Goal: Contribute content: Contribute content

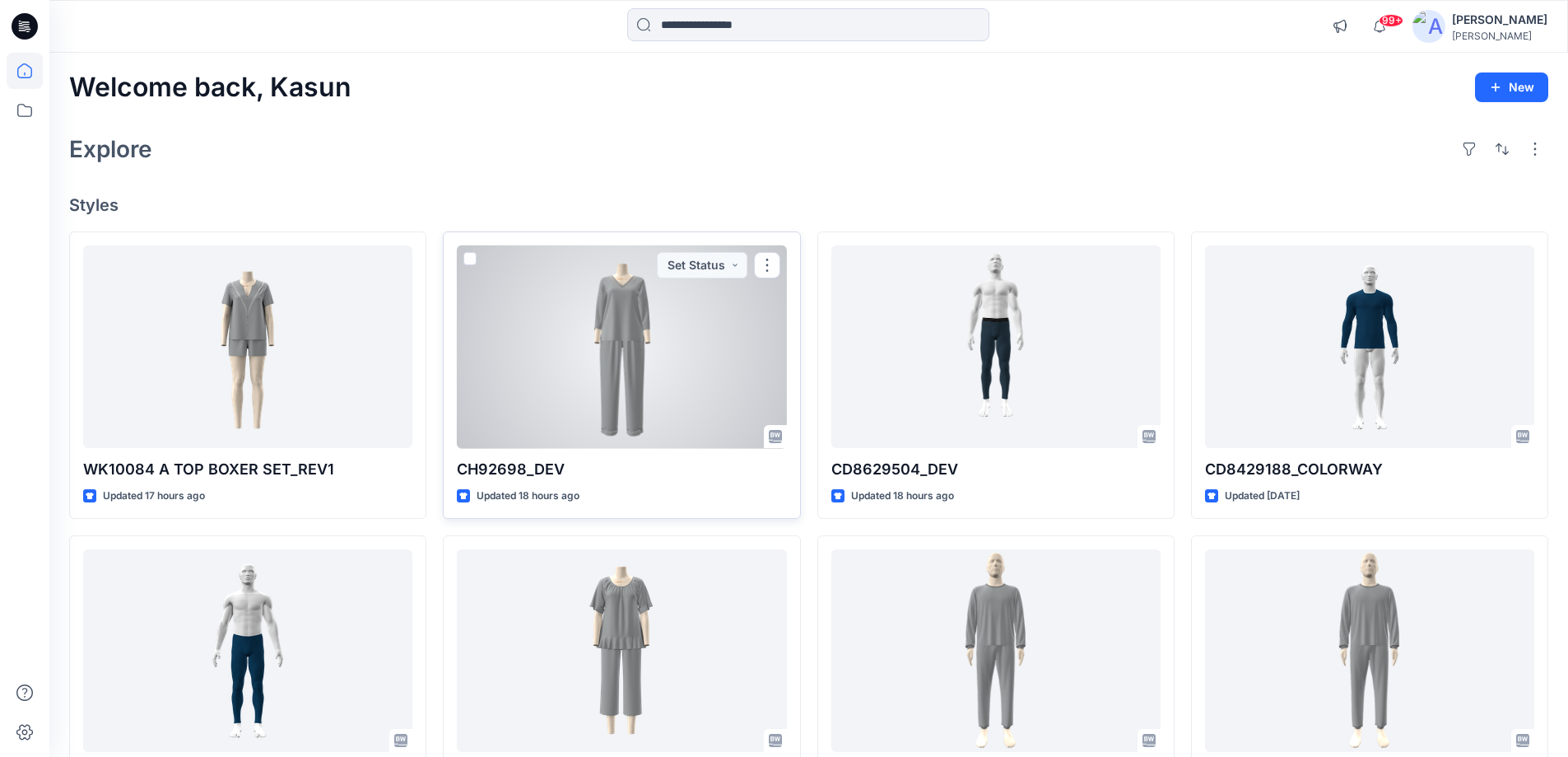
click at [614, 336] on div at bounding box center [622, 347] width 330 height 203
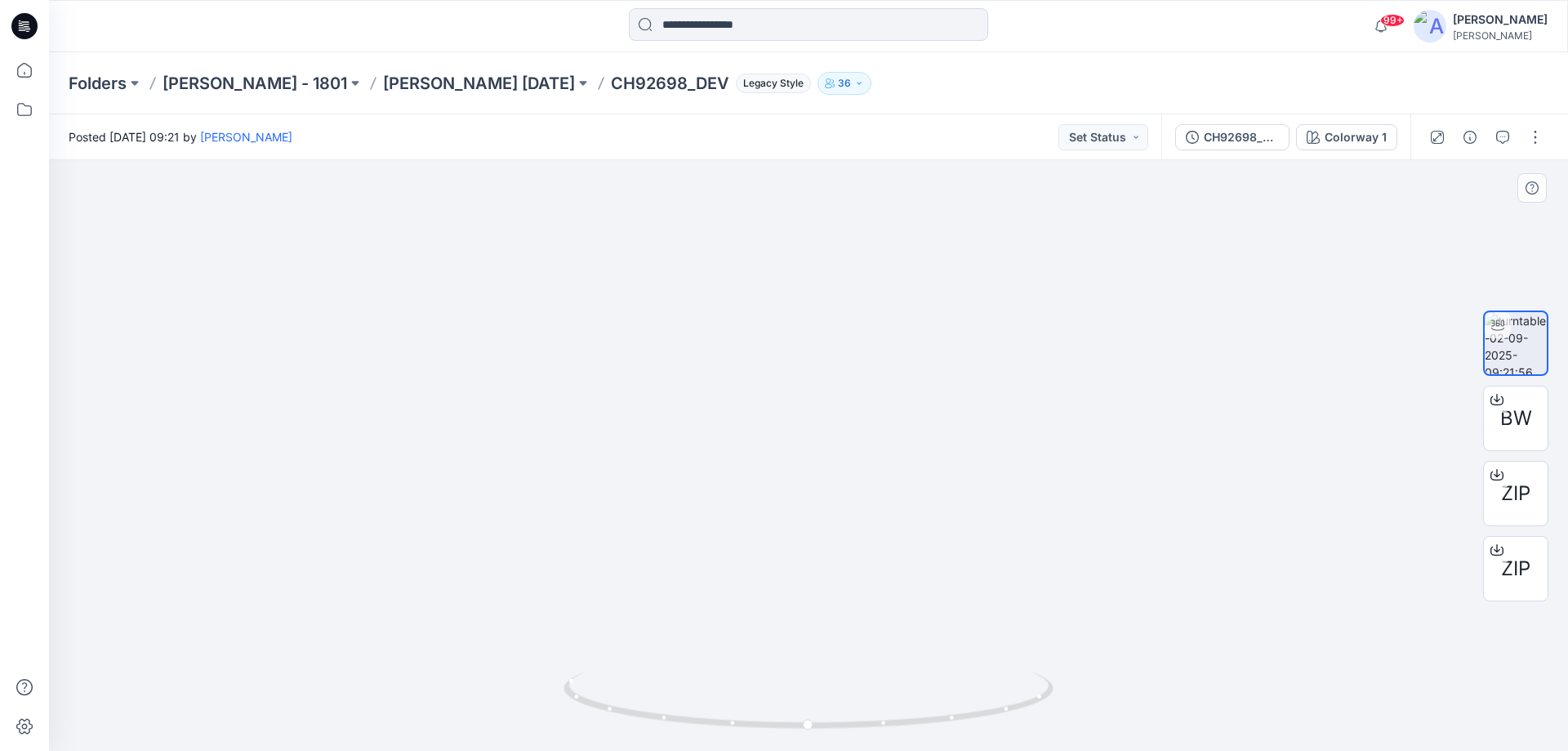
drag, startPoint x: 817, startPoint y: 248, endPoint x: 827, endPoint y: 594, distance: 346.1
click at [827, 594] on img at bounding box center [809, 444] width 502 height 613
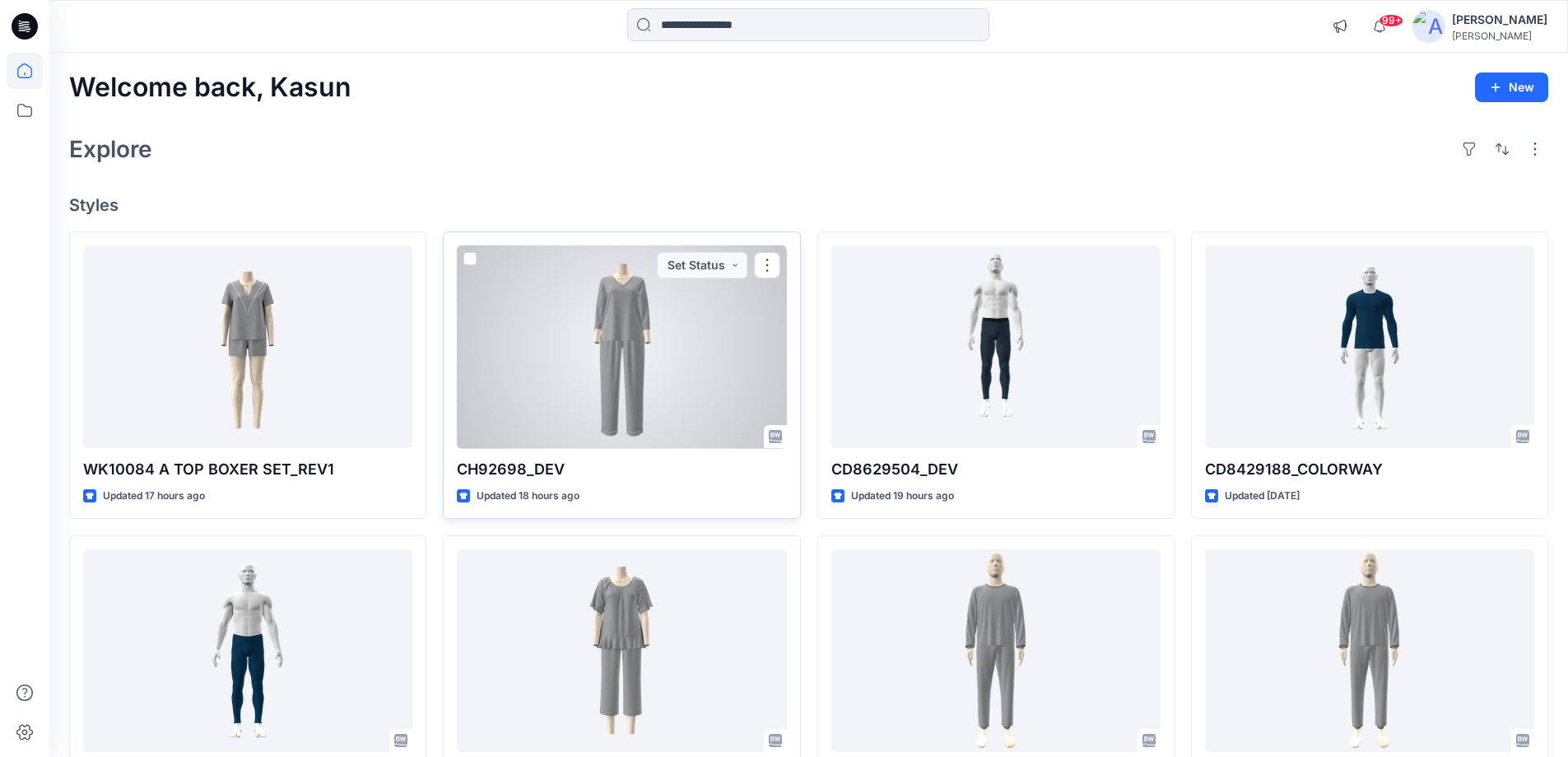
click at [628, 393] on div at bounding box center [622, 347] width 330 height 203
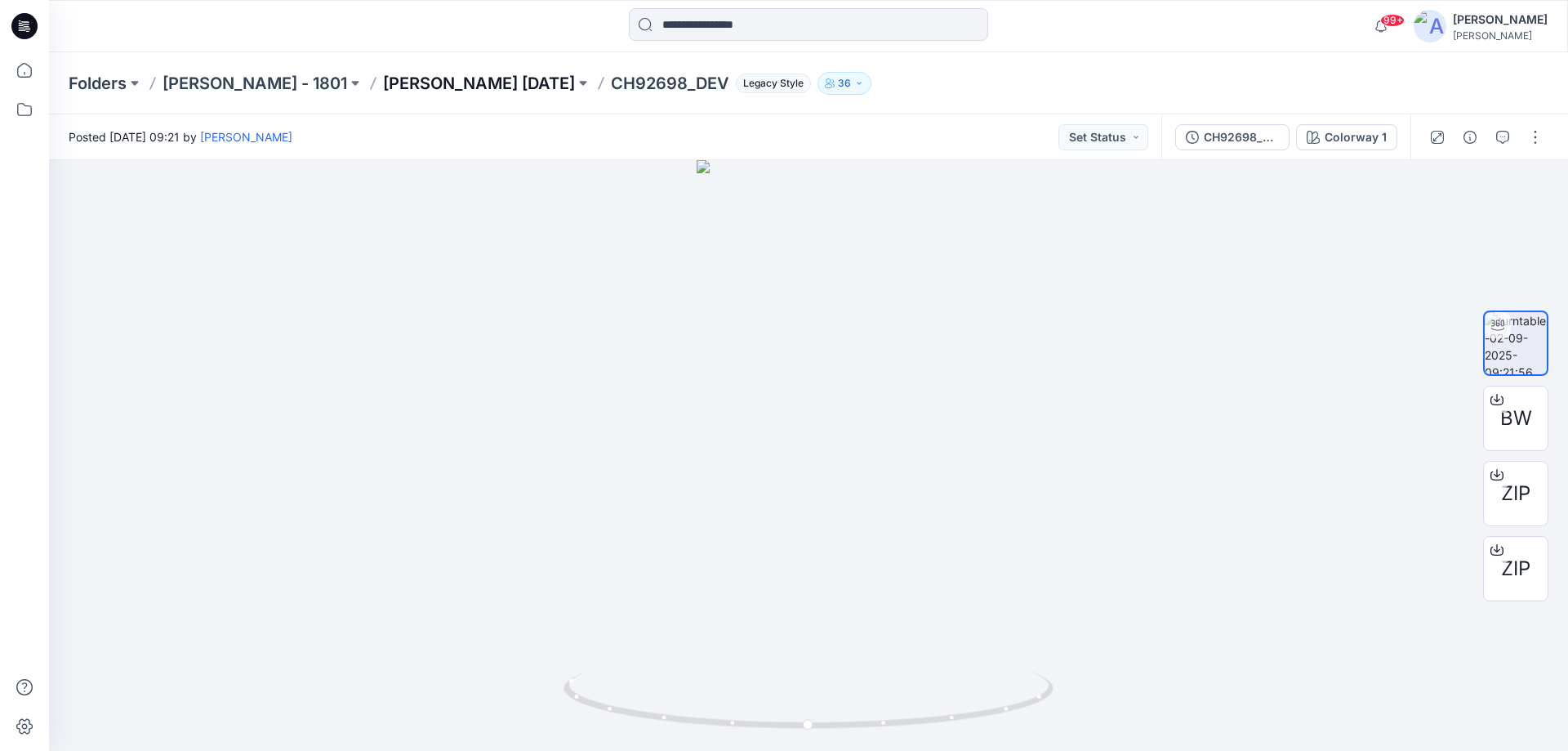
click at [429, 87] on p "[PERSON_NAME] [DATE]" at bounding box center [479, 83] width 192 height 23
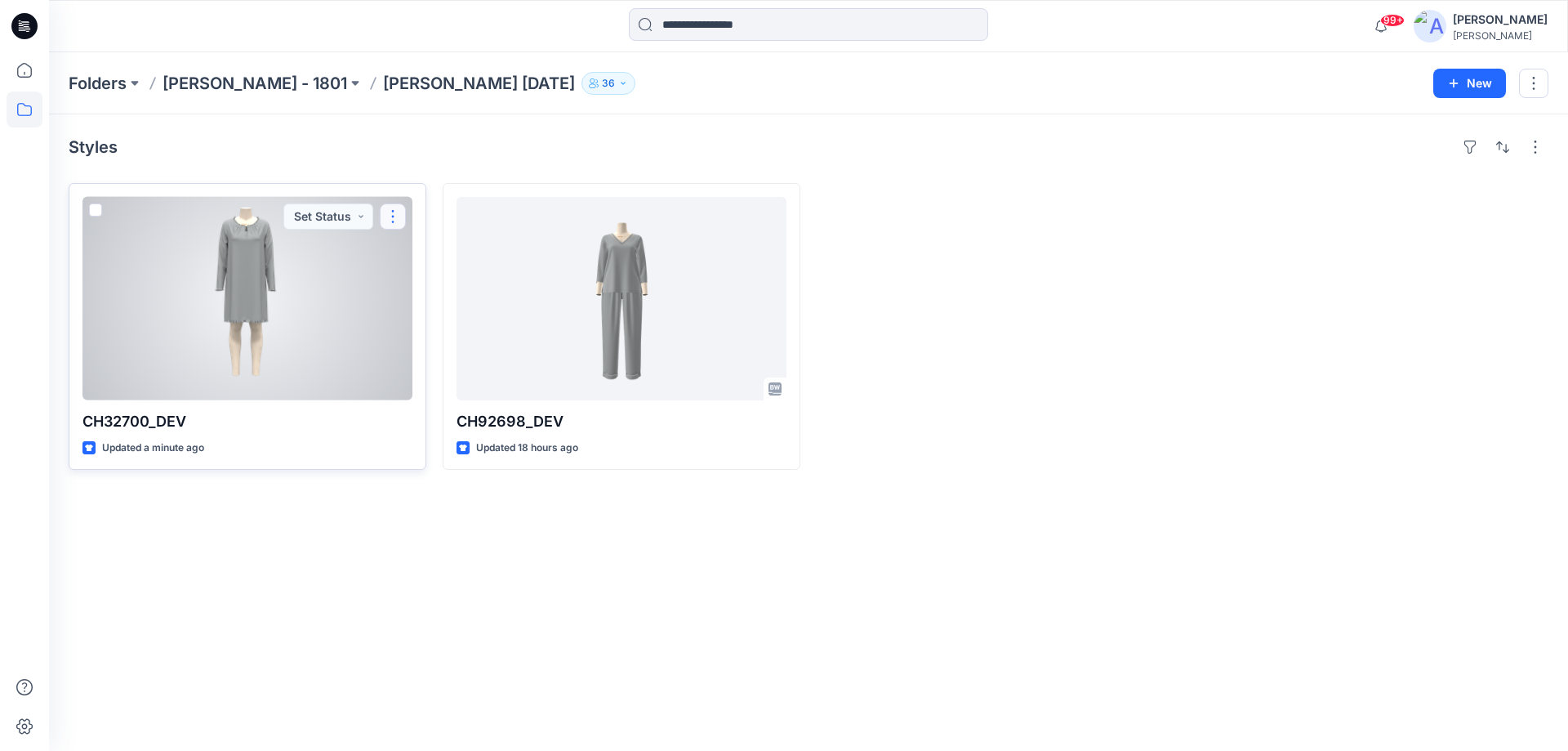
click at [389, 218] on button "button" at bounding box center [393, 216] width 26 height 26
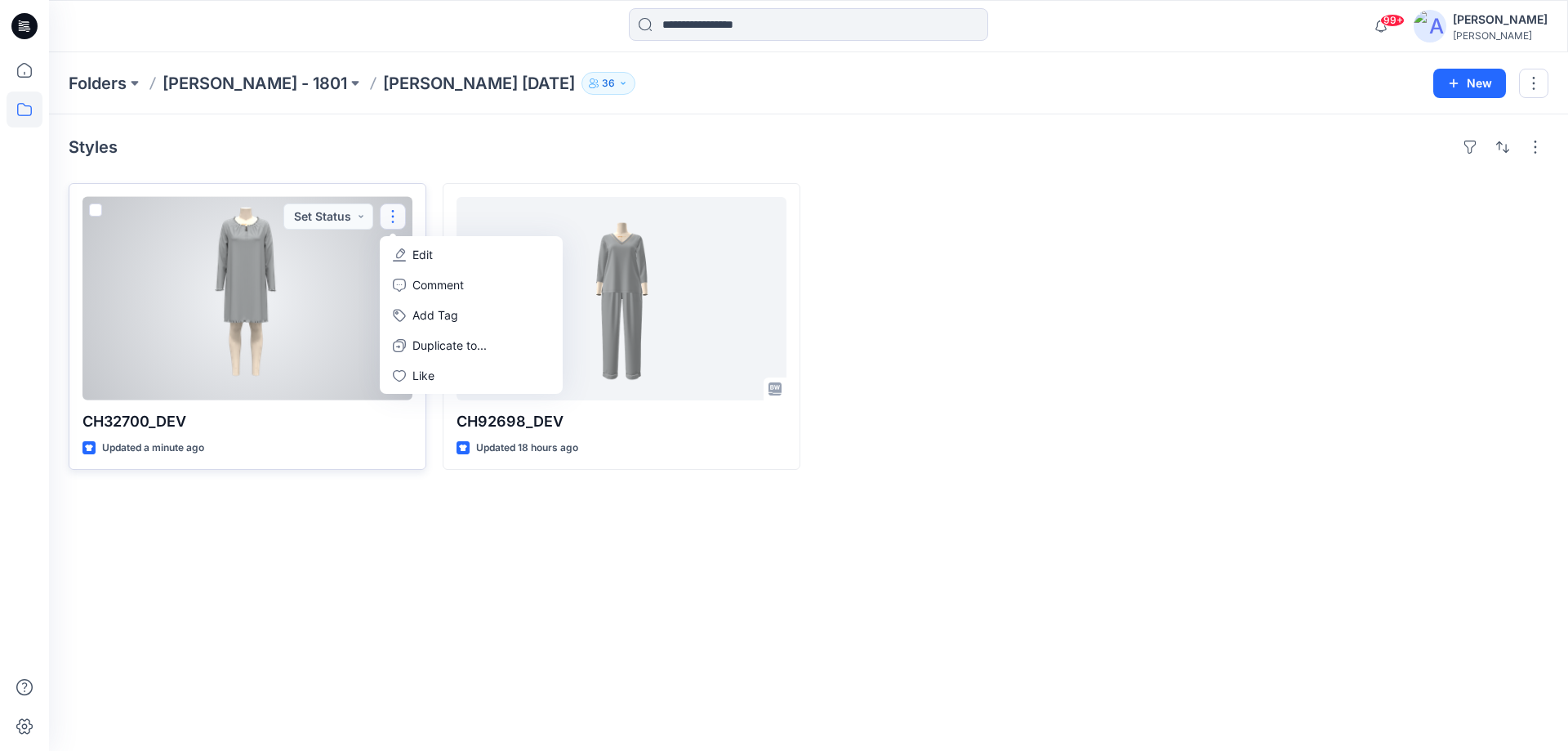
click at [416, 254] on p "Edit" at bounding box center [422, 255] width 20 height 17
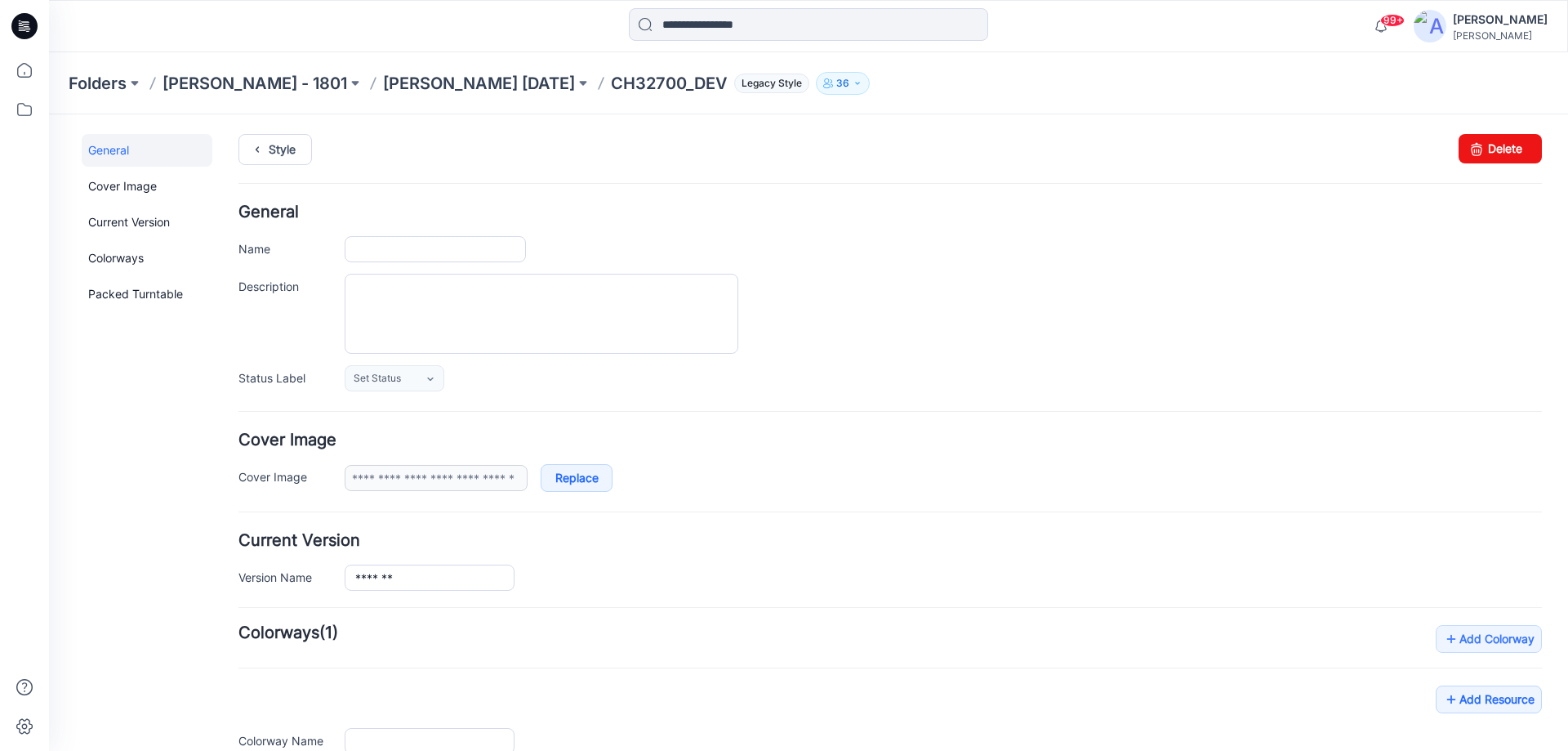
type input "**********"
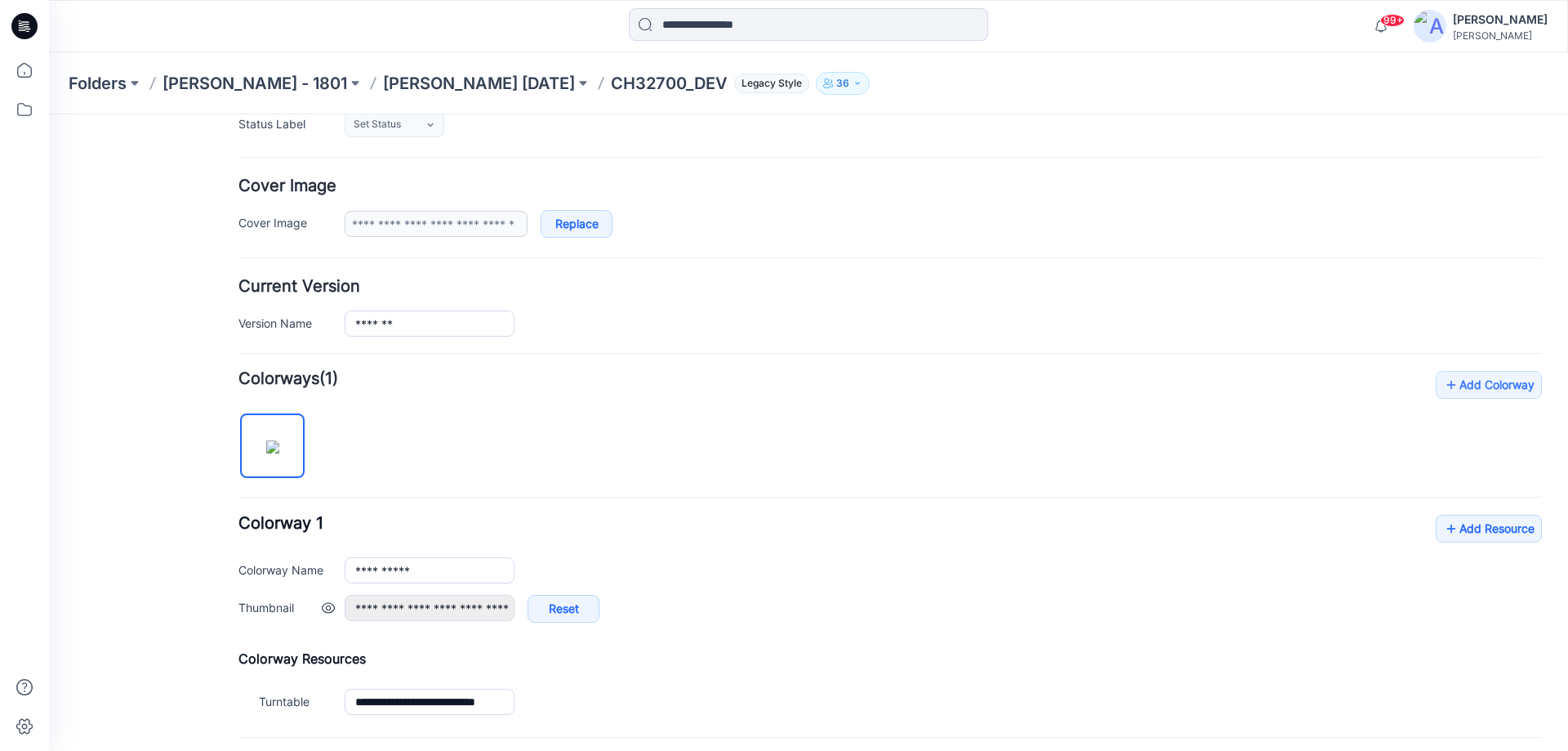
scroll to position [411, 0]
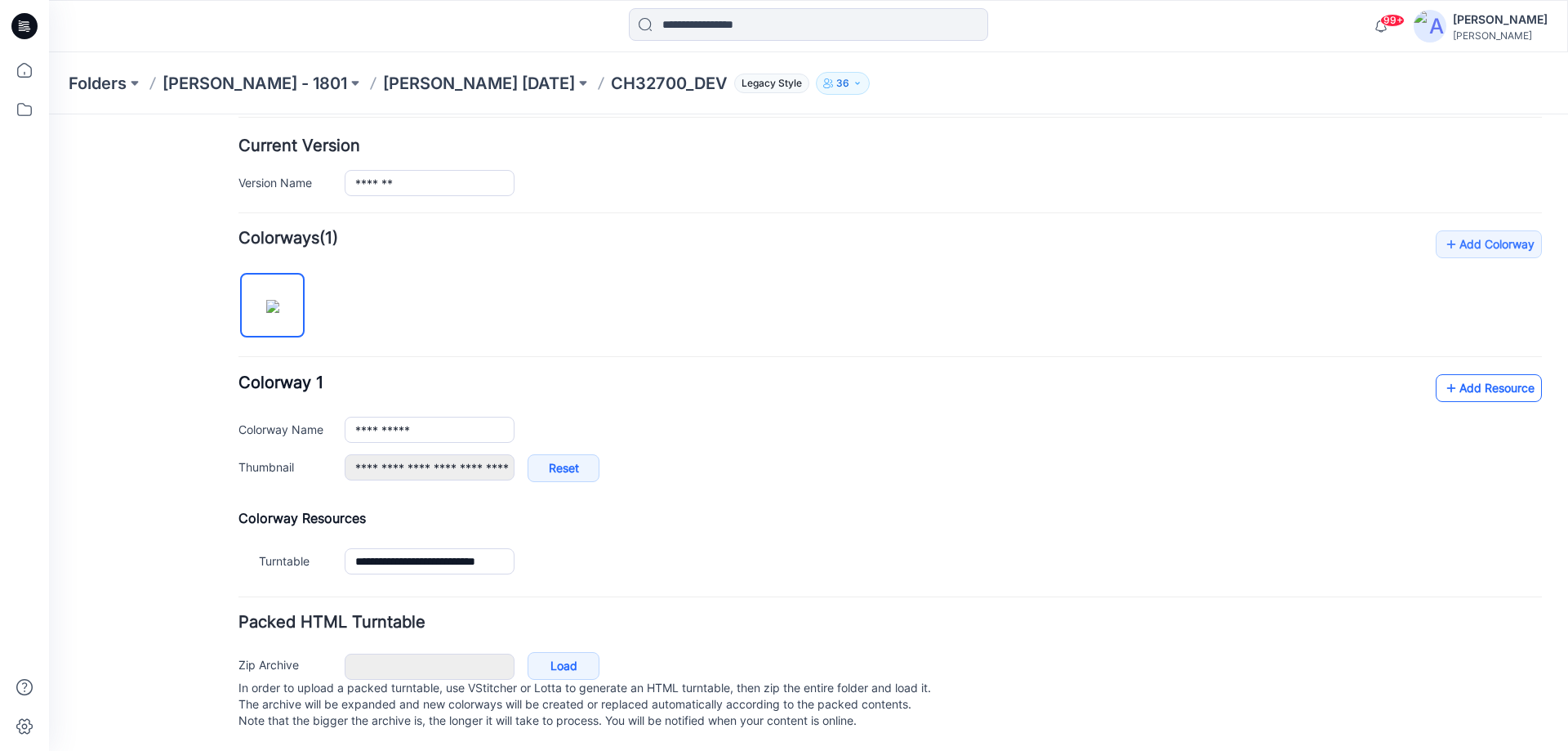
click at [1501, 376] on link "Add Resource" at bounding box center [1489, 388] width 106 height 28
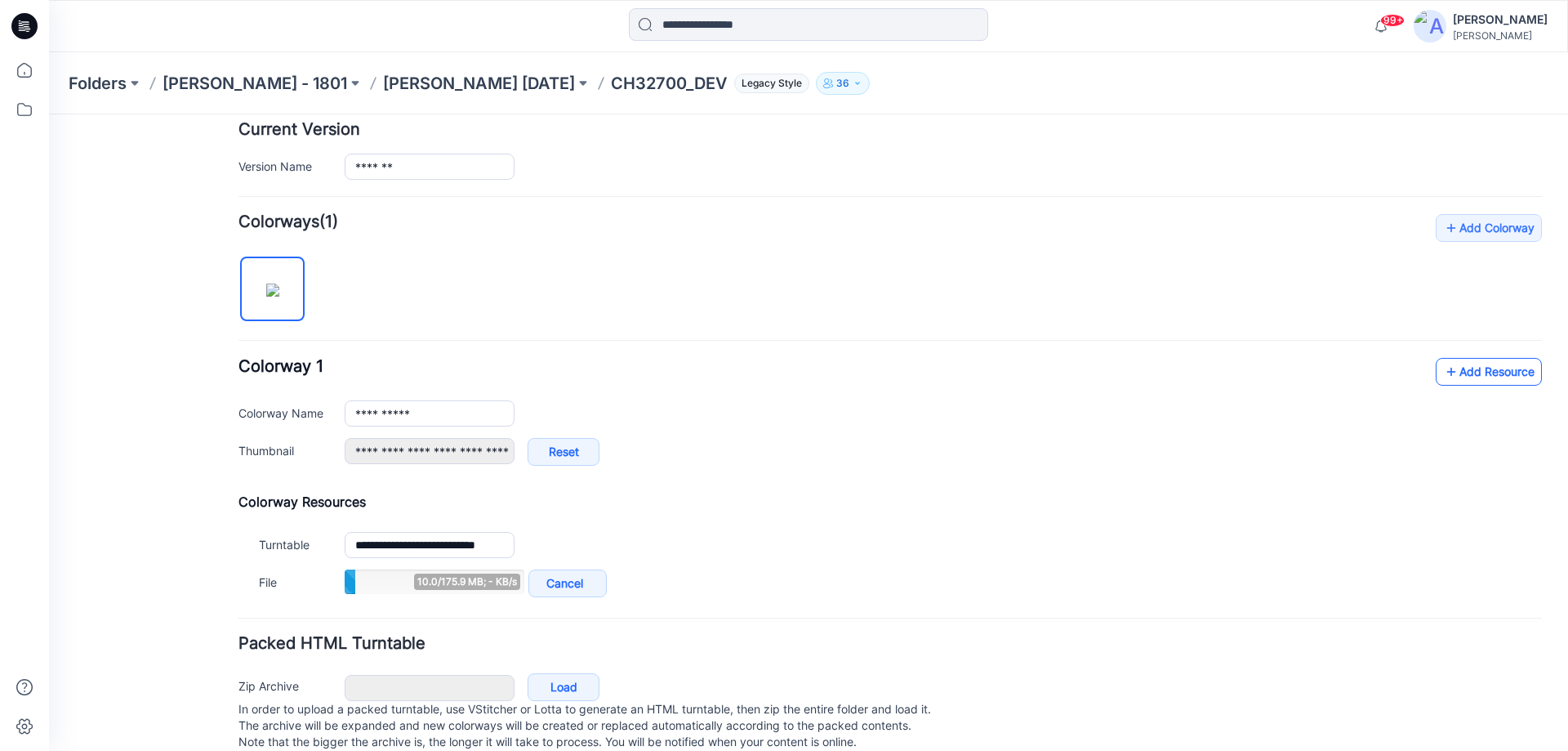
click at [1469, 373] on link "Add Resource" at bounding box center [1489, 372] width 106 height 28
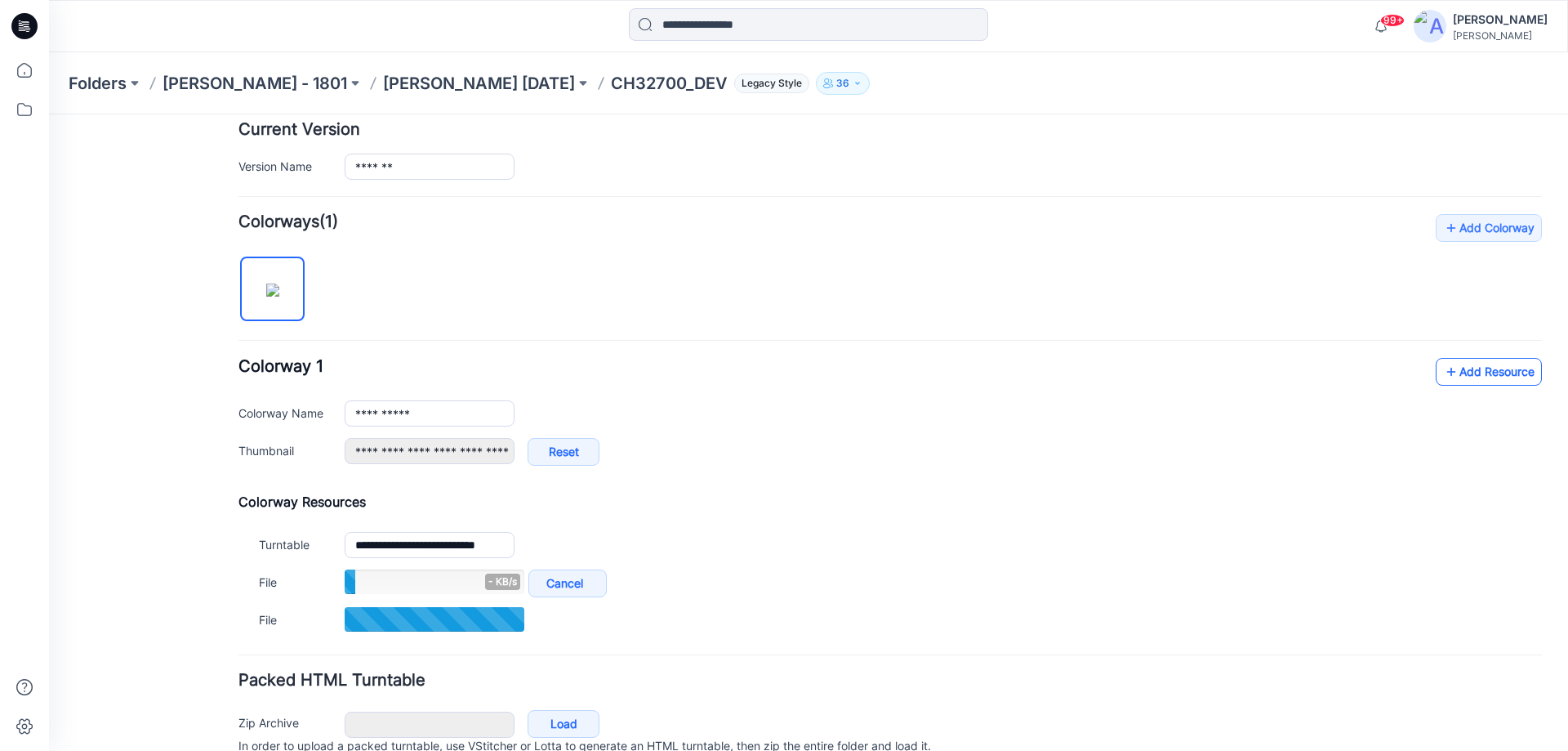
click at [1471, 370] on link "Add Resource" at bounding box center [1489, 372] width 106 height 28
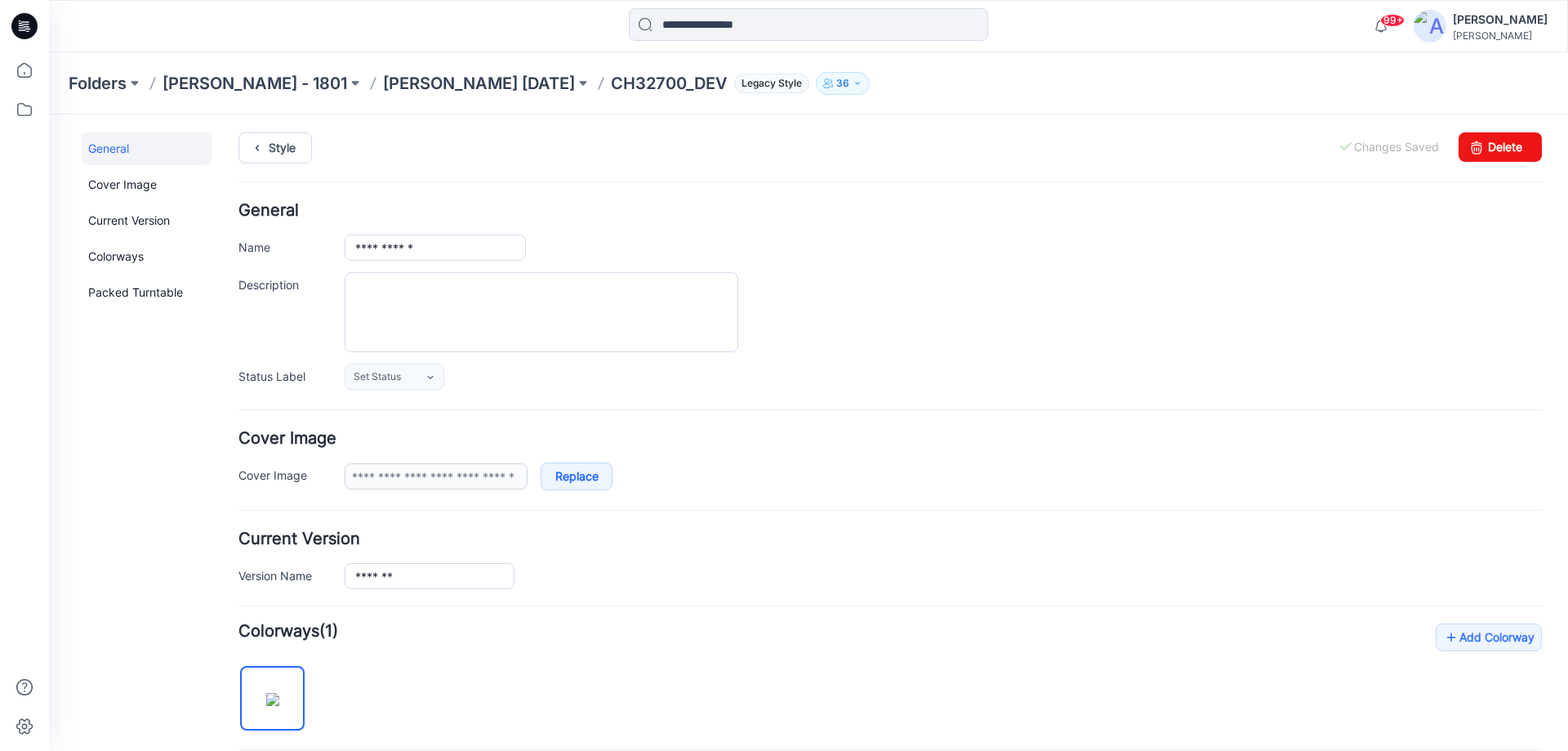
scroll to position [0, 0]
click at [270, 147] on link "Style" at bounding box center [275, 149] width 73 height 31
